Goal: Task Accomplishment & Management: Manage account settings

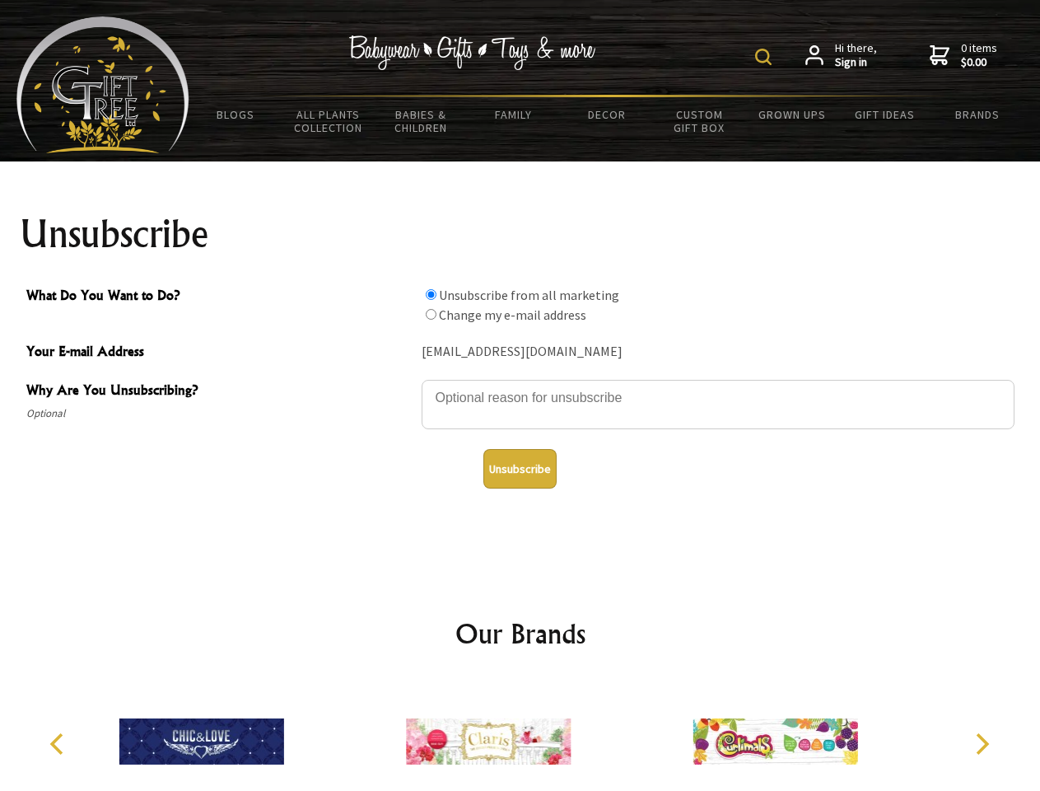
click at [766, 57] on img at bounding box center [763, 57] width 16 height 16
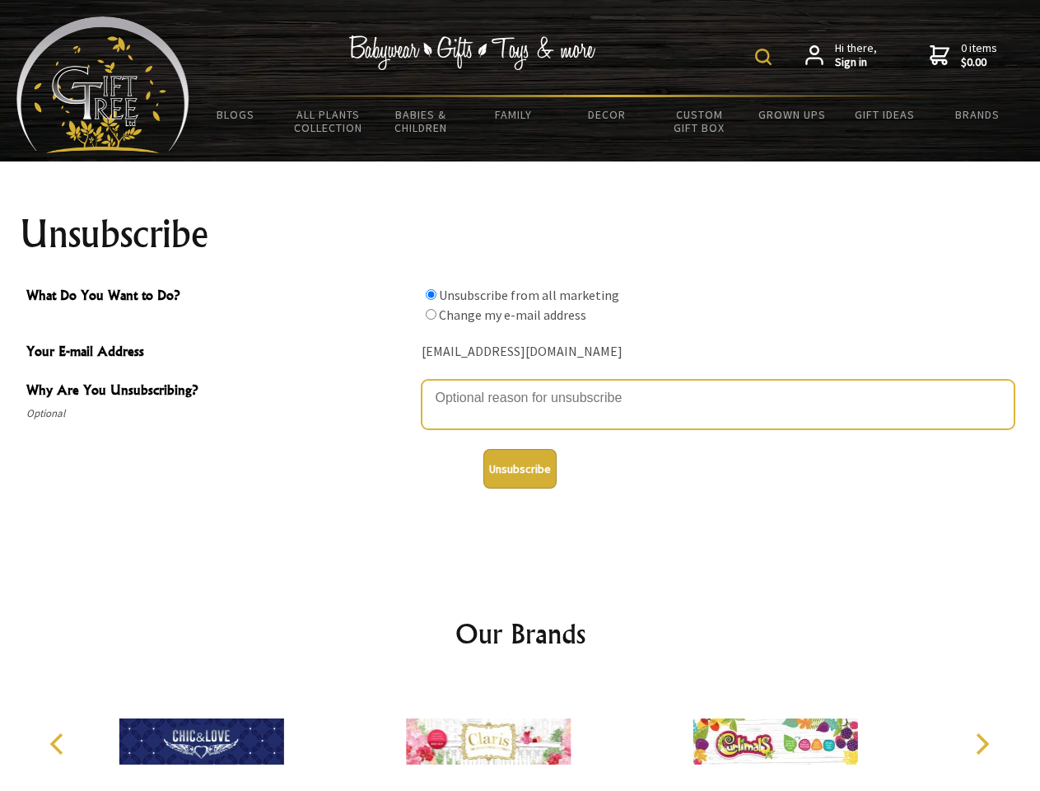
click at [521, 386] on textarea "Why Are You Unsubscribing?" at bounding box center [718, 404] width 593 height 49
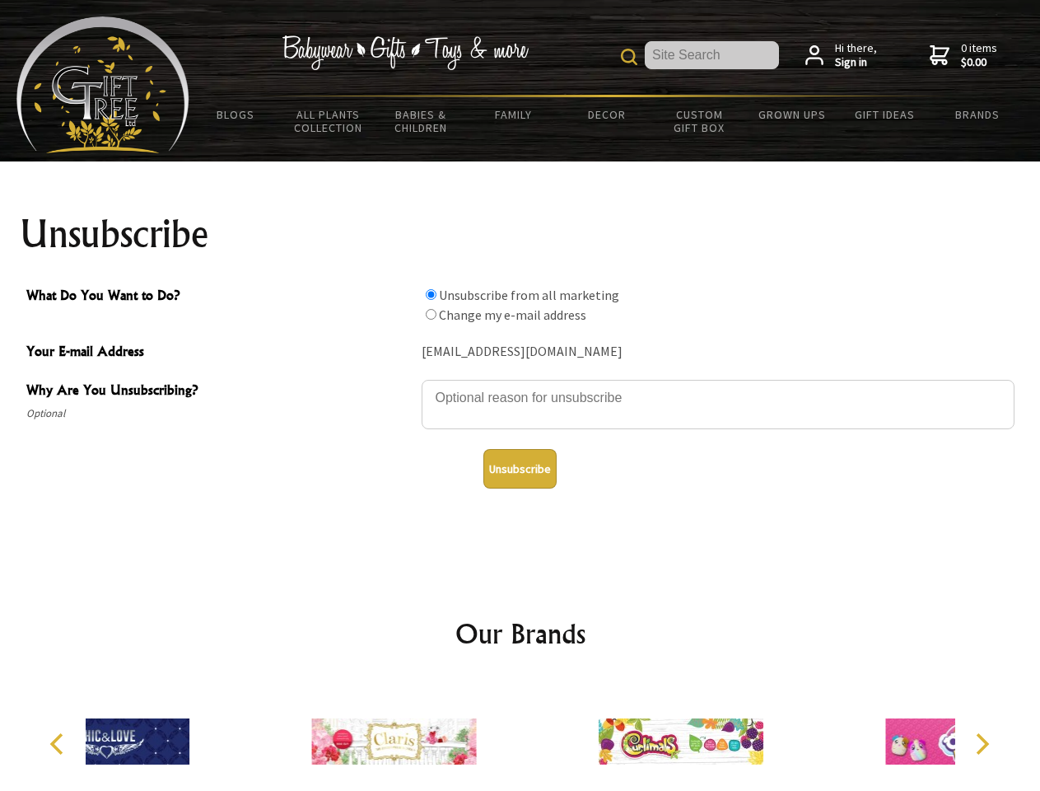
click at [431, 294] on input "What Do You Want to Do?" at bounding box center [431, 294] width 11 height 11
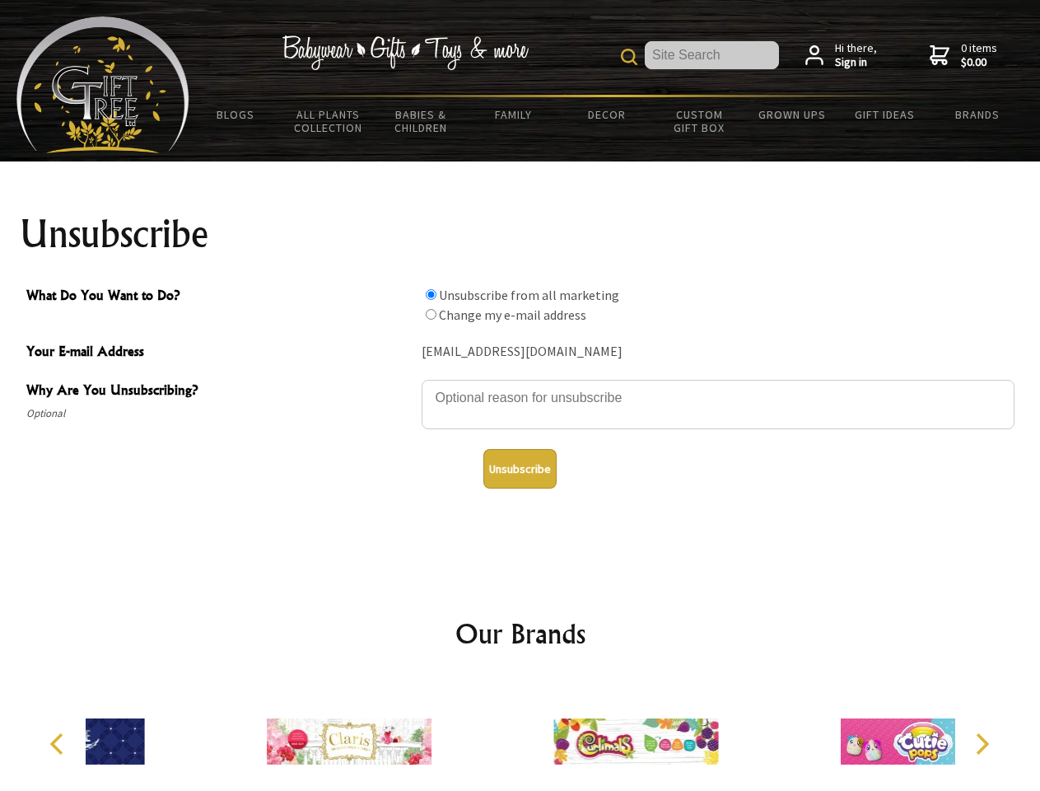
click at [431, 314] on input "What Do You Want to Do?" at bounding box center [431, 314] width 11 height 11
radio input "true"
click at [520, 469] on button "Unsubscribe" at bounding box center [520, 469] width 73 height 40
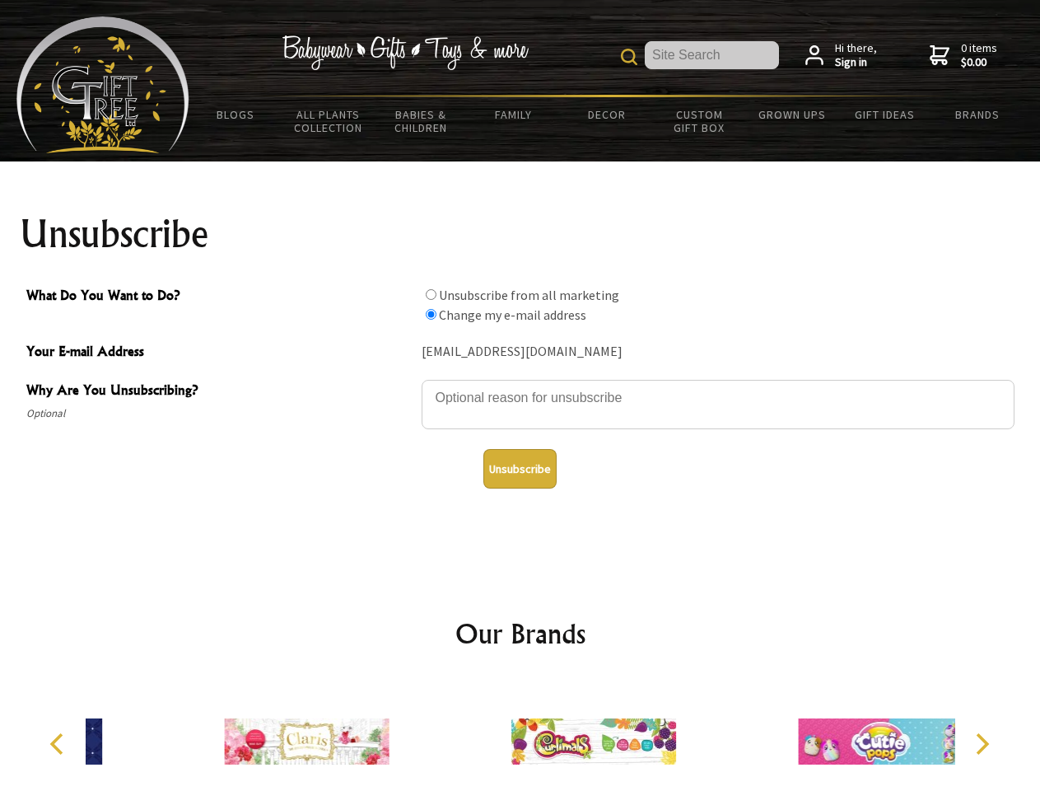
click at [59, 744] on icon "Previous" at bounding box center [58, 743] width 21 height 21
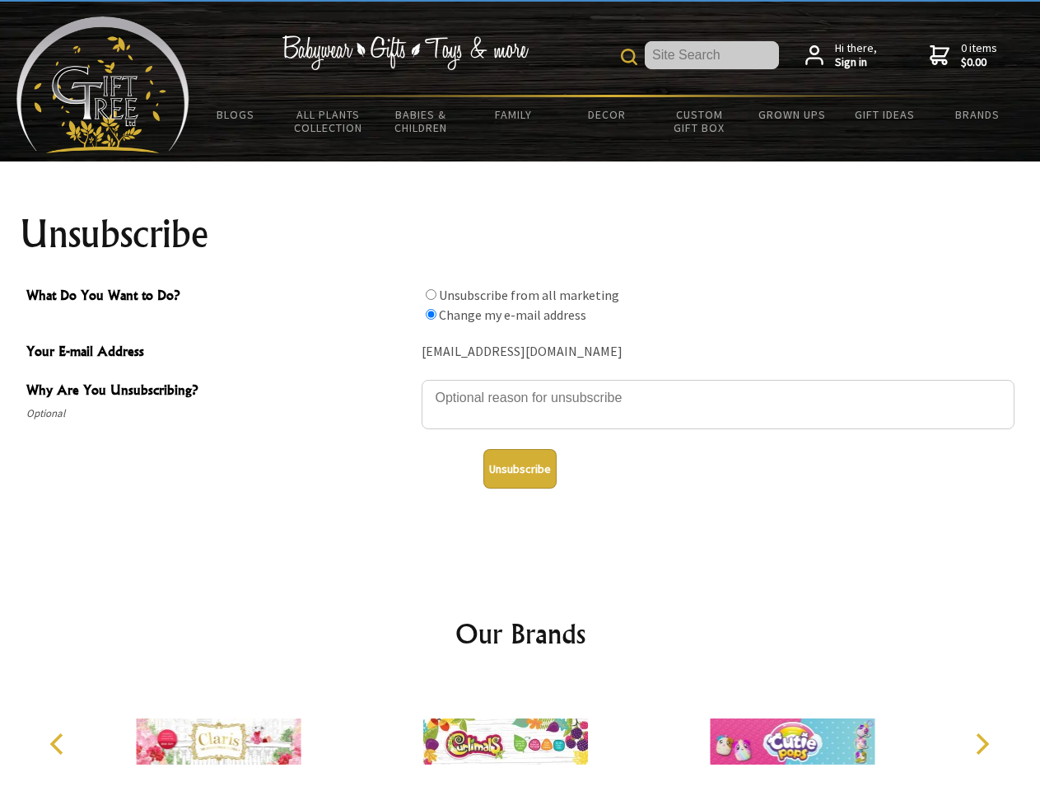
click at [982, 744] on icon "Next" at bounding box center [980, 743] width 21 height 21
